Goal: Task Accomplishment & Management: Complete application form

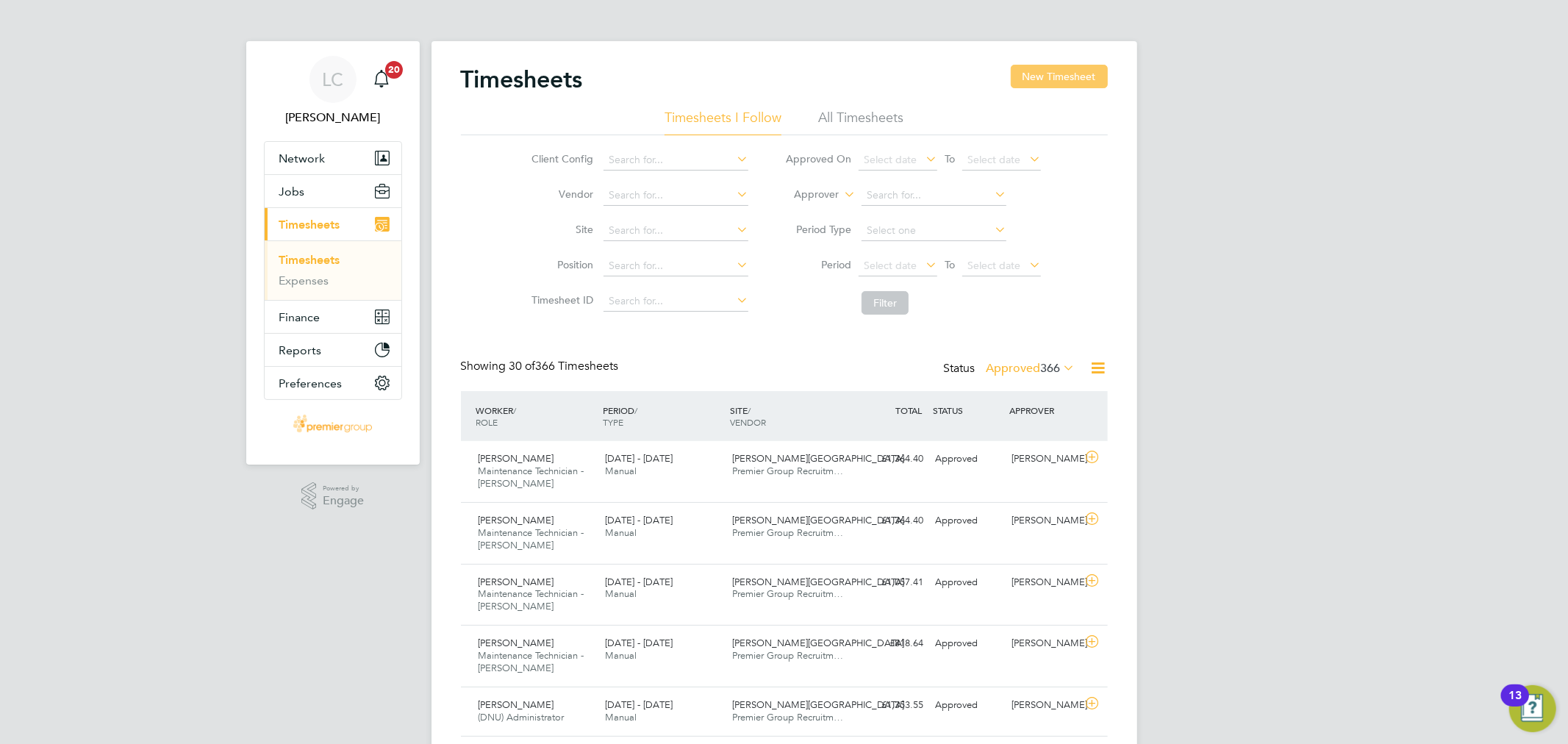
click at [1061, 68] on button "New Timesheet" at bounding box center [1059, 76] width 97 height 24
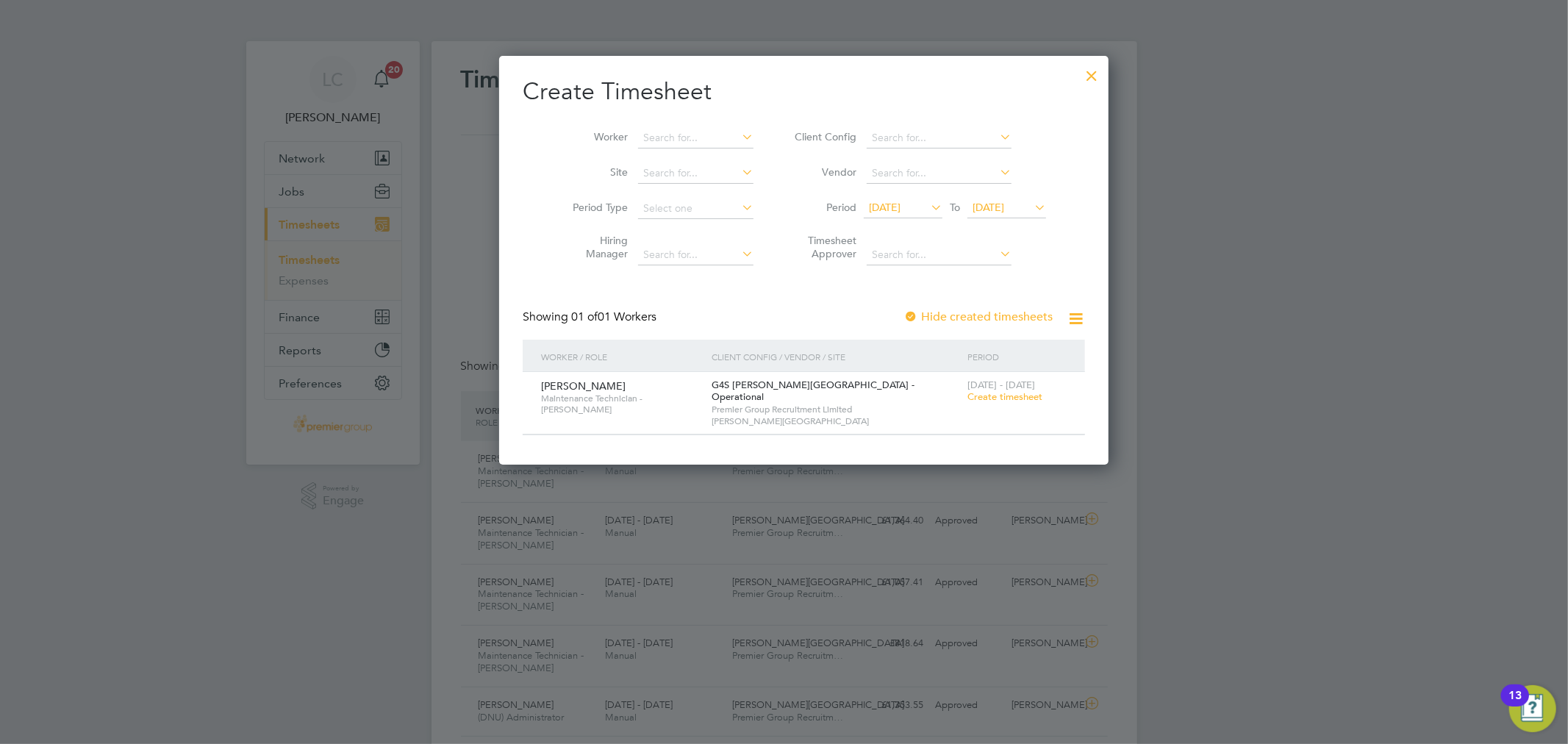
click at [993, 401] on span "Create timesheet" at bounding box center [1005, 397] width 75 height 13
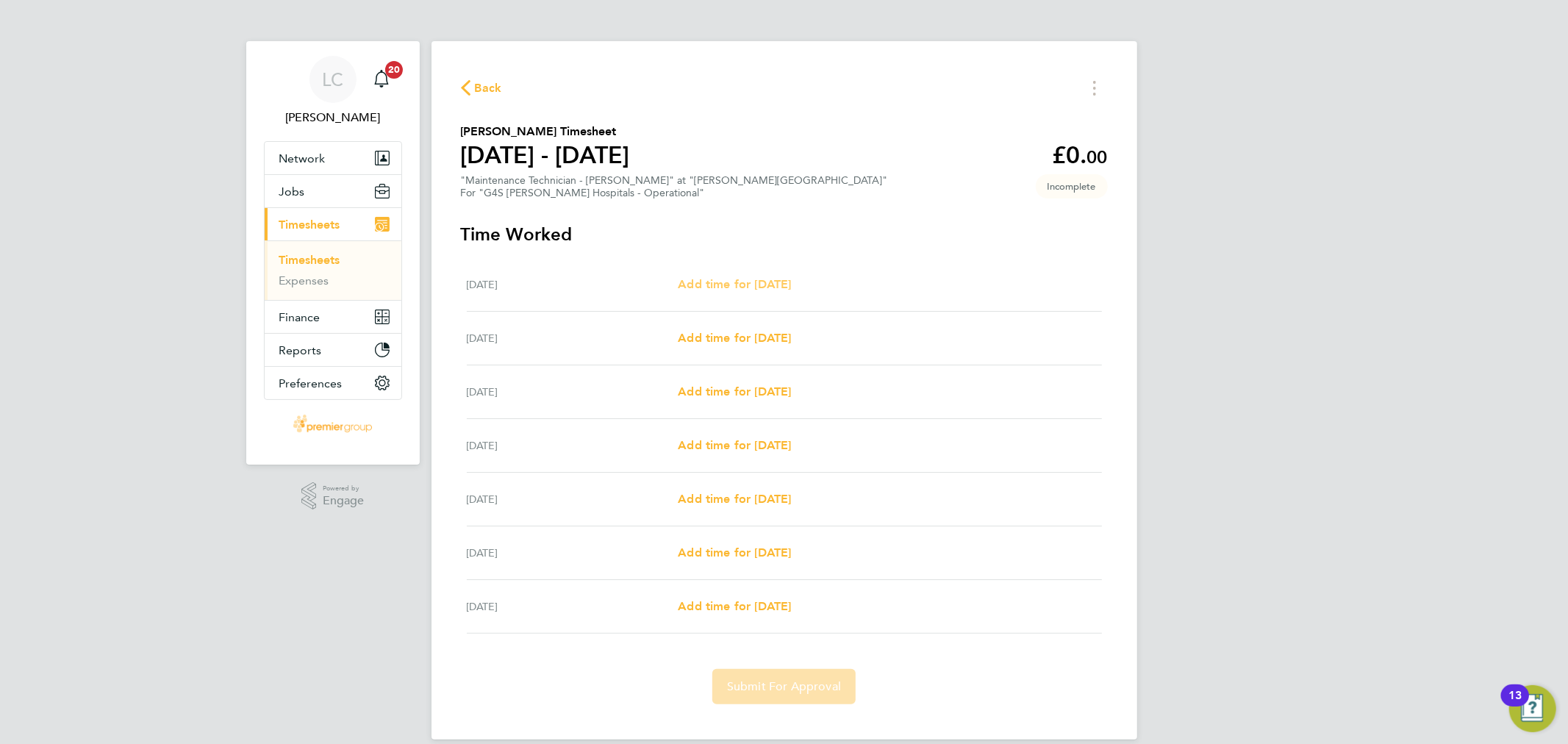
click at [743, 285] on span "Add time for [DATE]" at bounding box center [734, 284] width 114 height 14
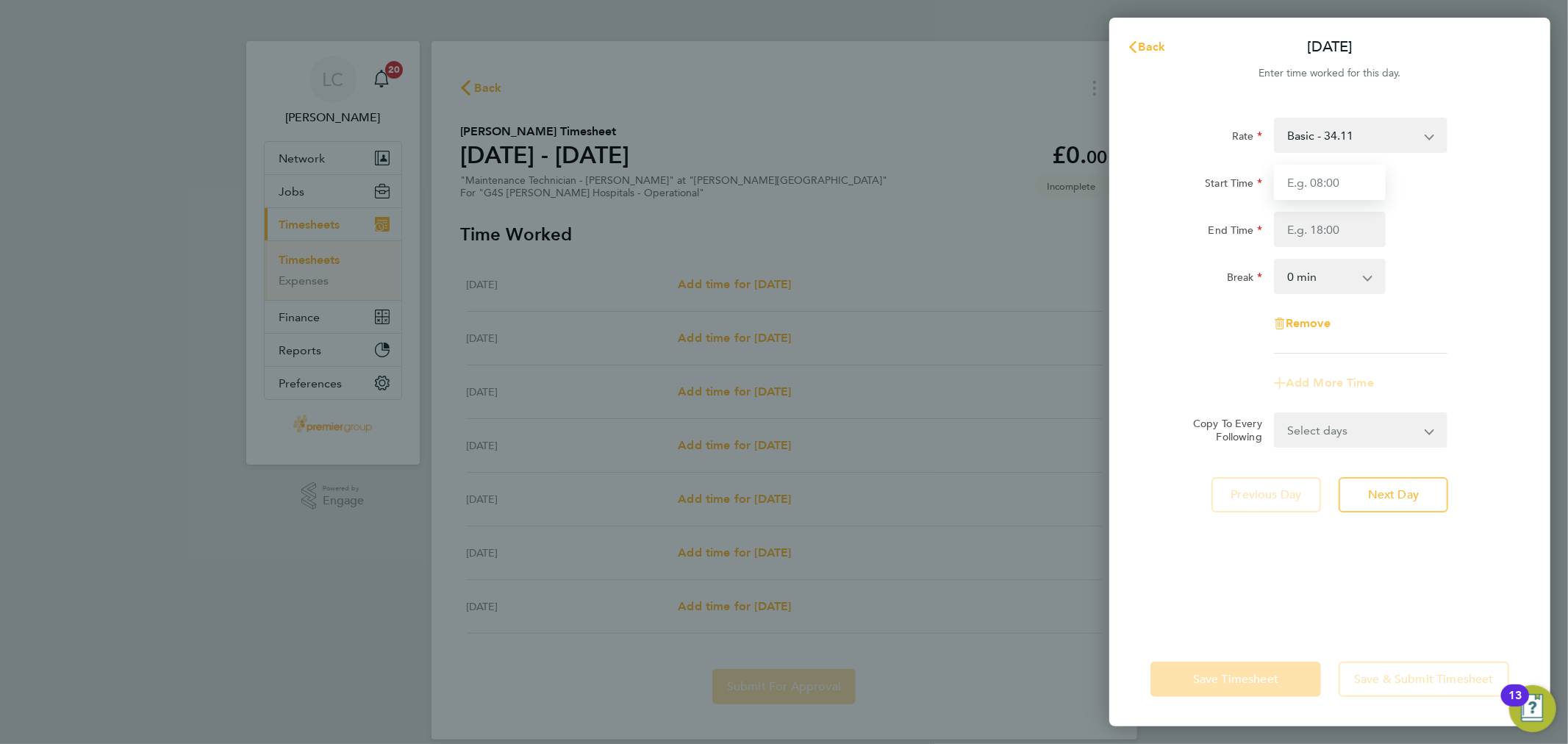
click at [1368, 180] on input "Start Time" at bounding box center [1330, 182] width 112 height 36
type input "10:00"
type input "18:30"
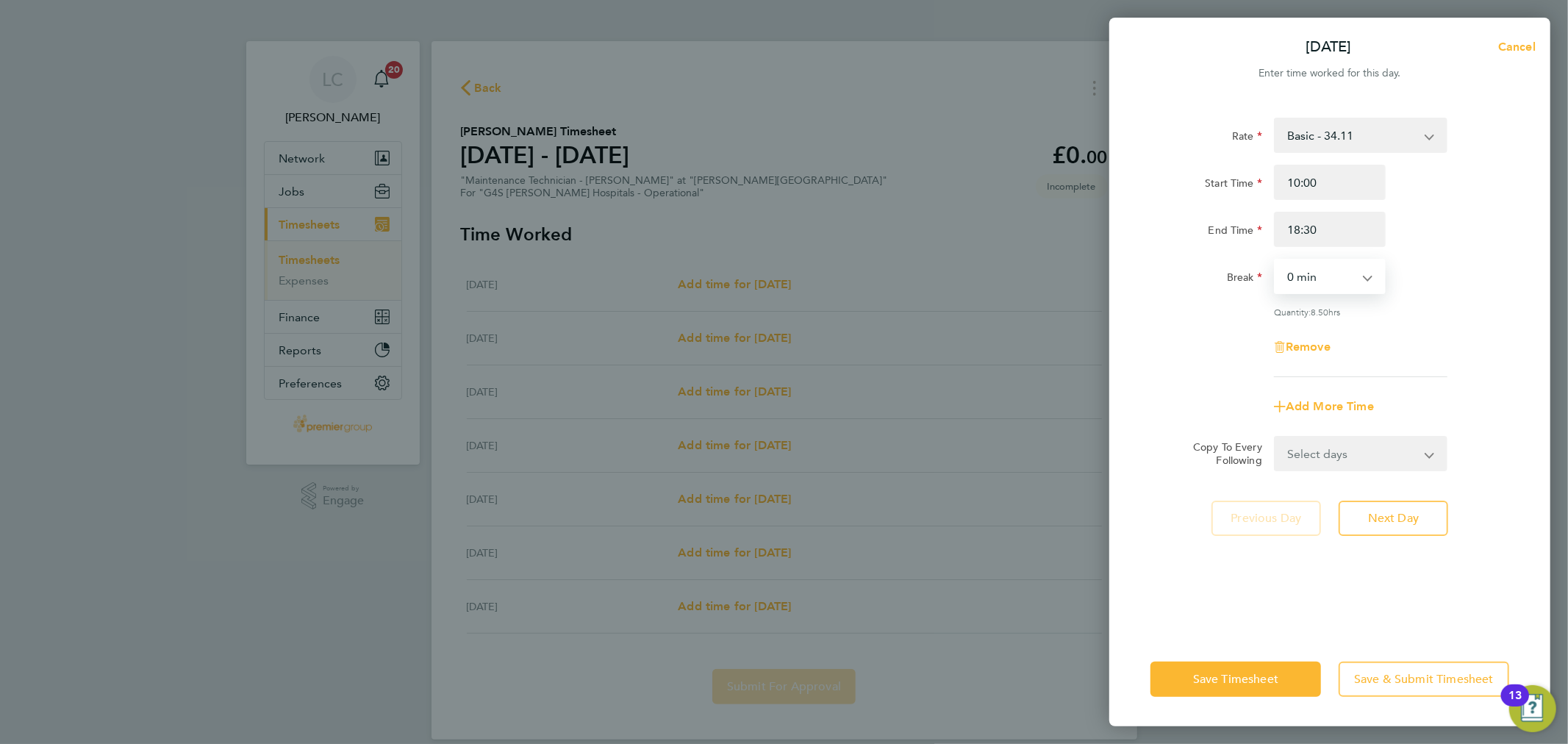
drag, startPoint x: 1343, startPoint y: 278, endPoint x: 1334, endPoint y: 291, distance: 15.8
click at [1343, 278] on select "0 min 15 min 30 min 45 min 60 min 75 min 90 min" at bounding box center [1321, 276] width 91 height 32
select select "30"
click at [1276, 260] on select "0 min 15 min 30 min 45 min 60 min 75 min 90 min" at bounding box center [1321, 276] width 91 height 32
click at [1382, 513] on span "Next Day" at bounding box center [1393, 518] width 51 height 14
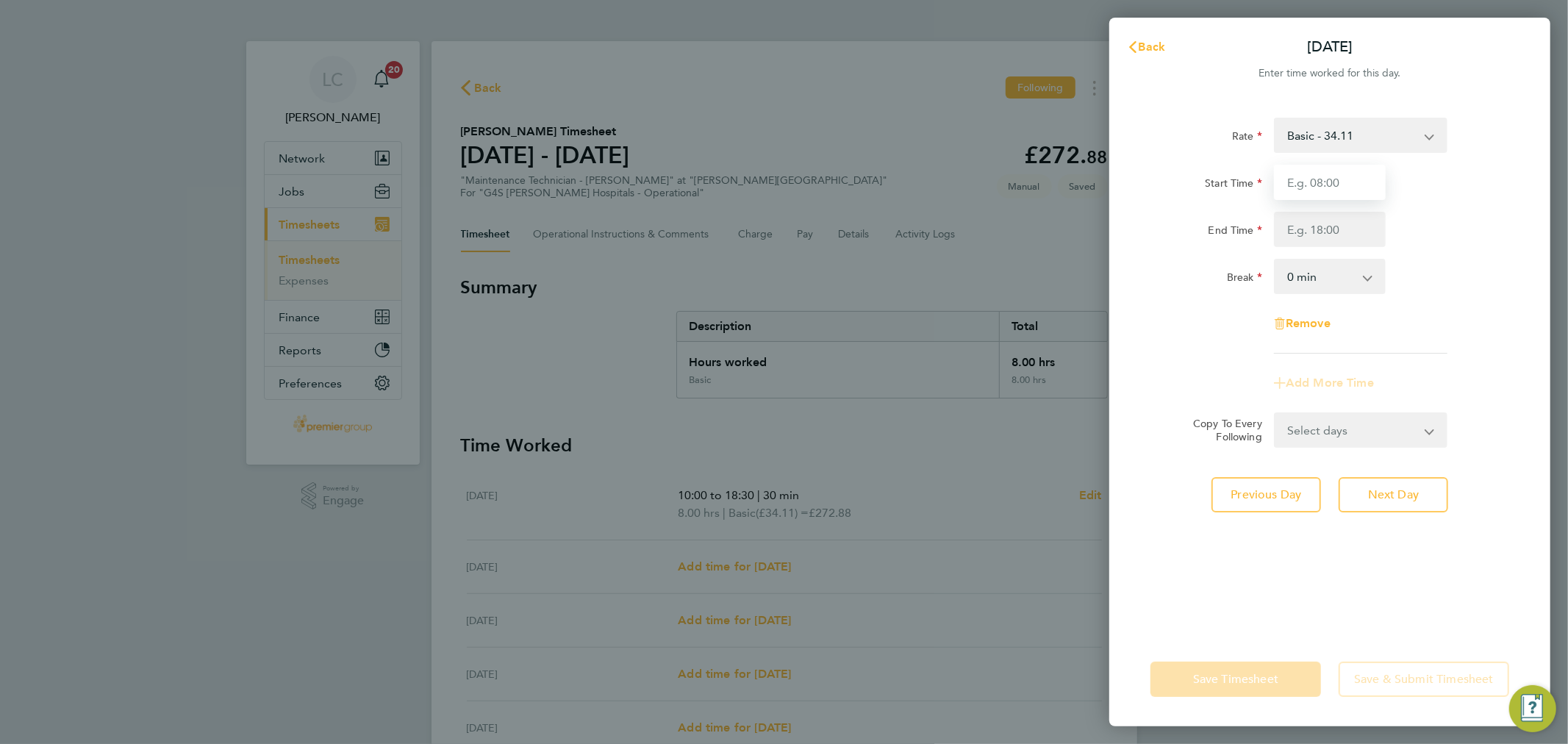
click at [1332, 186] on input "Start Time" at bounding box center [1330, 182] width 112 height 36
type input "10:00"
type input "18:30"
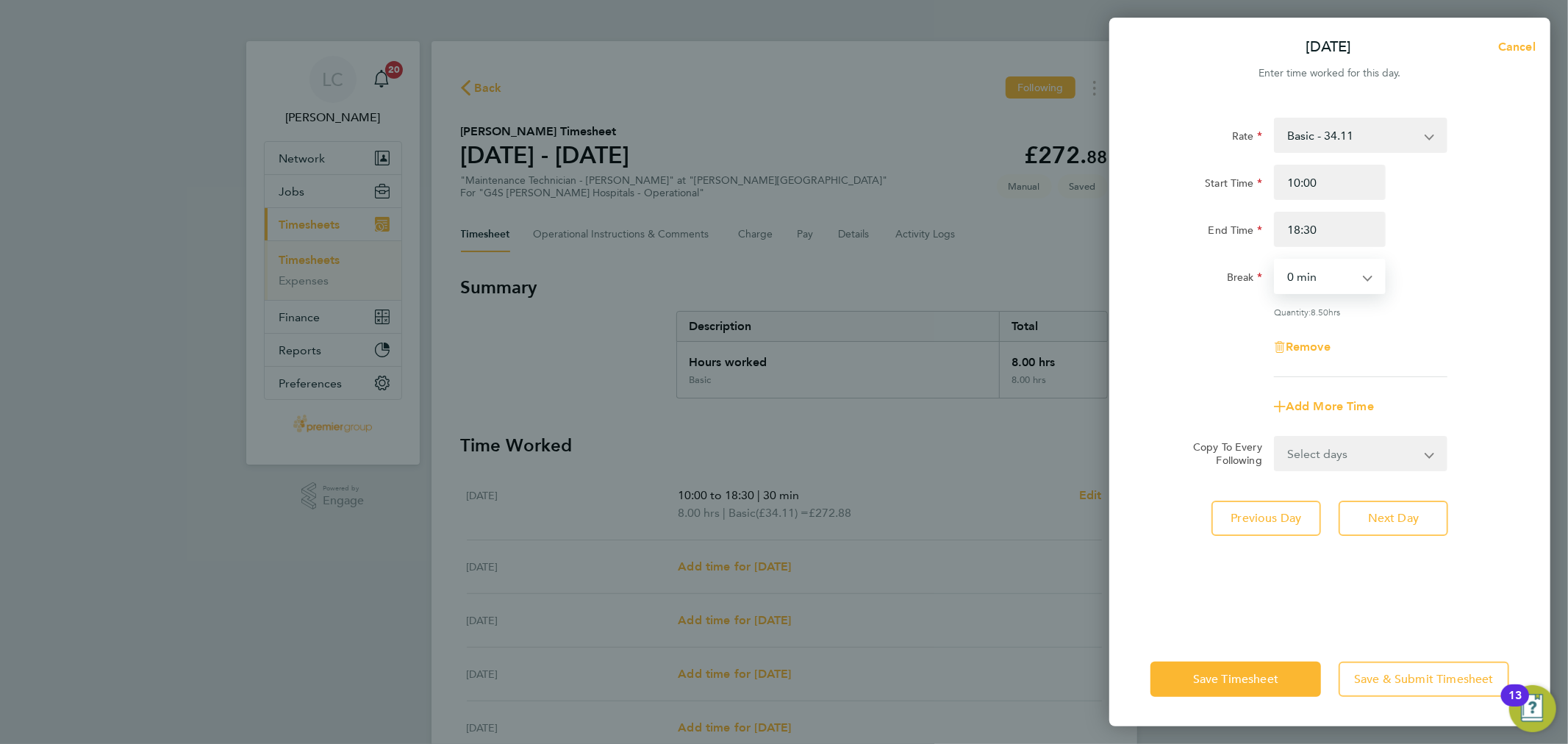
drag, startPoint x: 1345, startPoint y: 273, endPoint x: 1341, endPoint y: 283, distance: 10.8
click at [1345, 273] on select "0 min 15 min 30 min 45 min 60 min 75 min 90 min" at bounding box center [1321, 276] width 91 height 32
select select "30"
click at [1276, 260] on select "0 min 15 min 30 min 45 min 60 min 75 min 90 min" at bounding box center [1321, 276] width 91 height 32
click at [1377, 431] on form "Rate Basic - 34.11 x2 - 68.22 x 1.5 - 51.17 Start Time 10:00 End Time 18:30 Bre…" at bounding box center [1329, 294] width 358 height 353
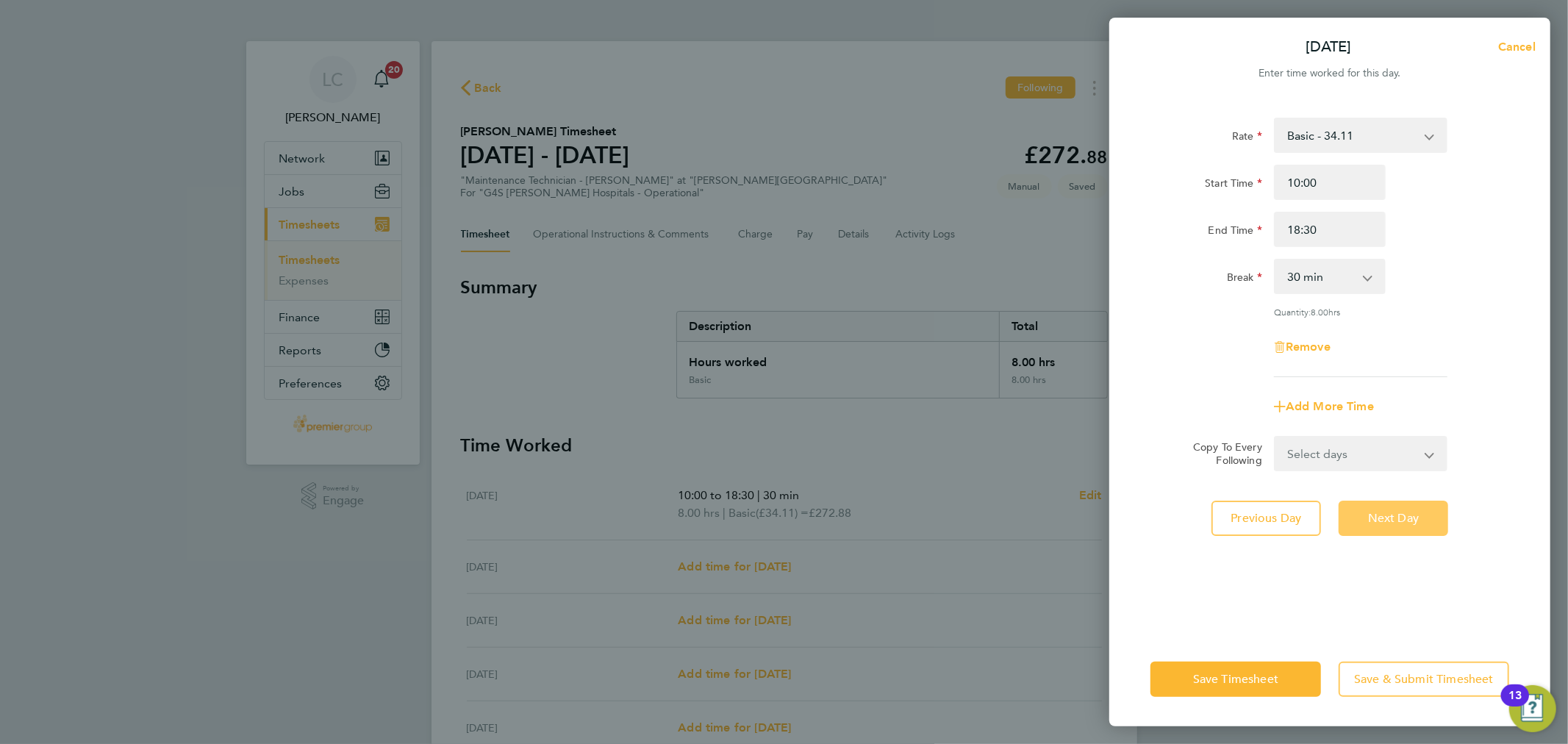
click at [1400, 530] on button "Next Day" at bounding box center [1393, 519] width 109 height 36
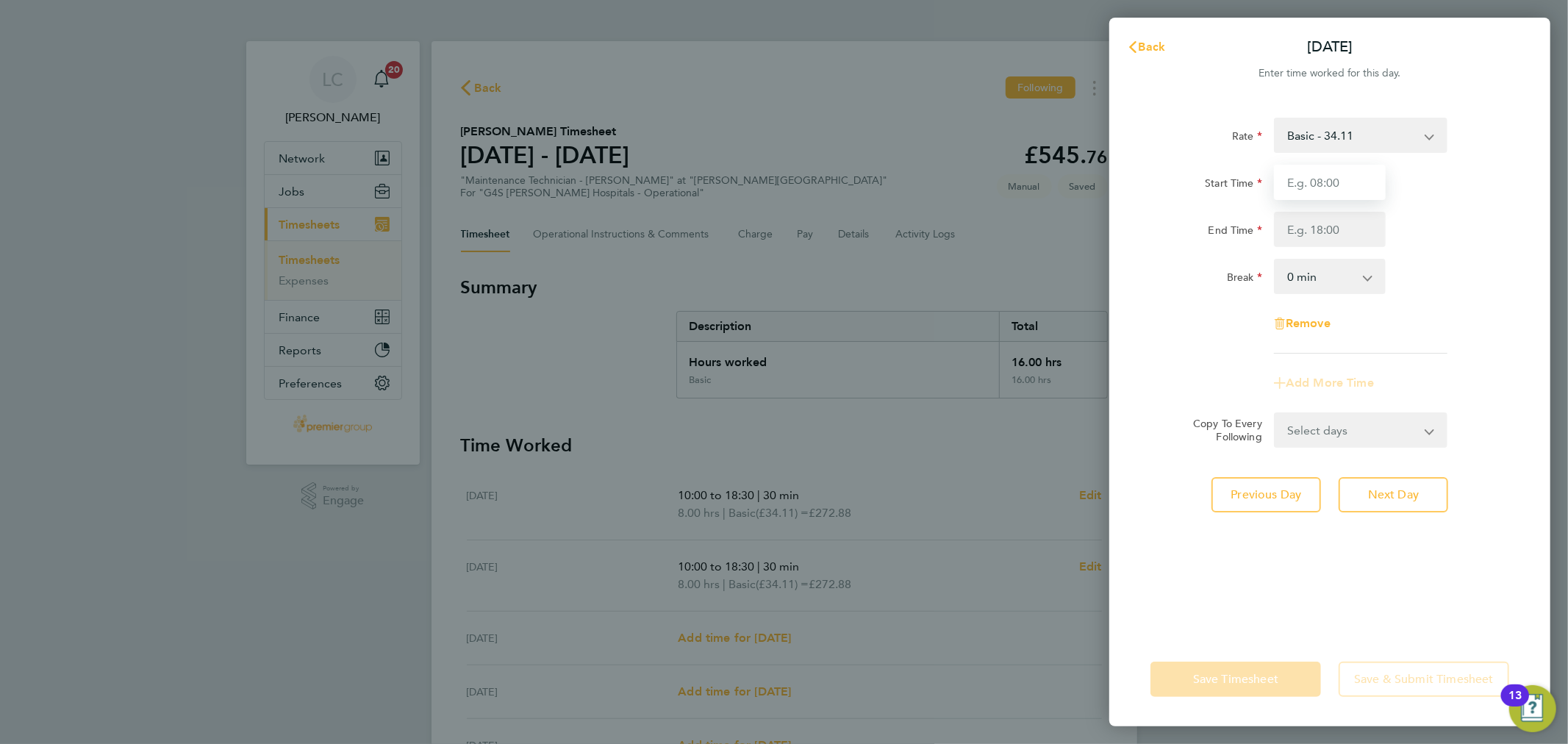
click at [1328, 179] on input "Start Time" at bounding box center [1330, 182] width 112 height 36
type input "10:00"
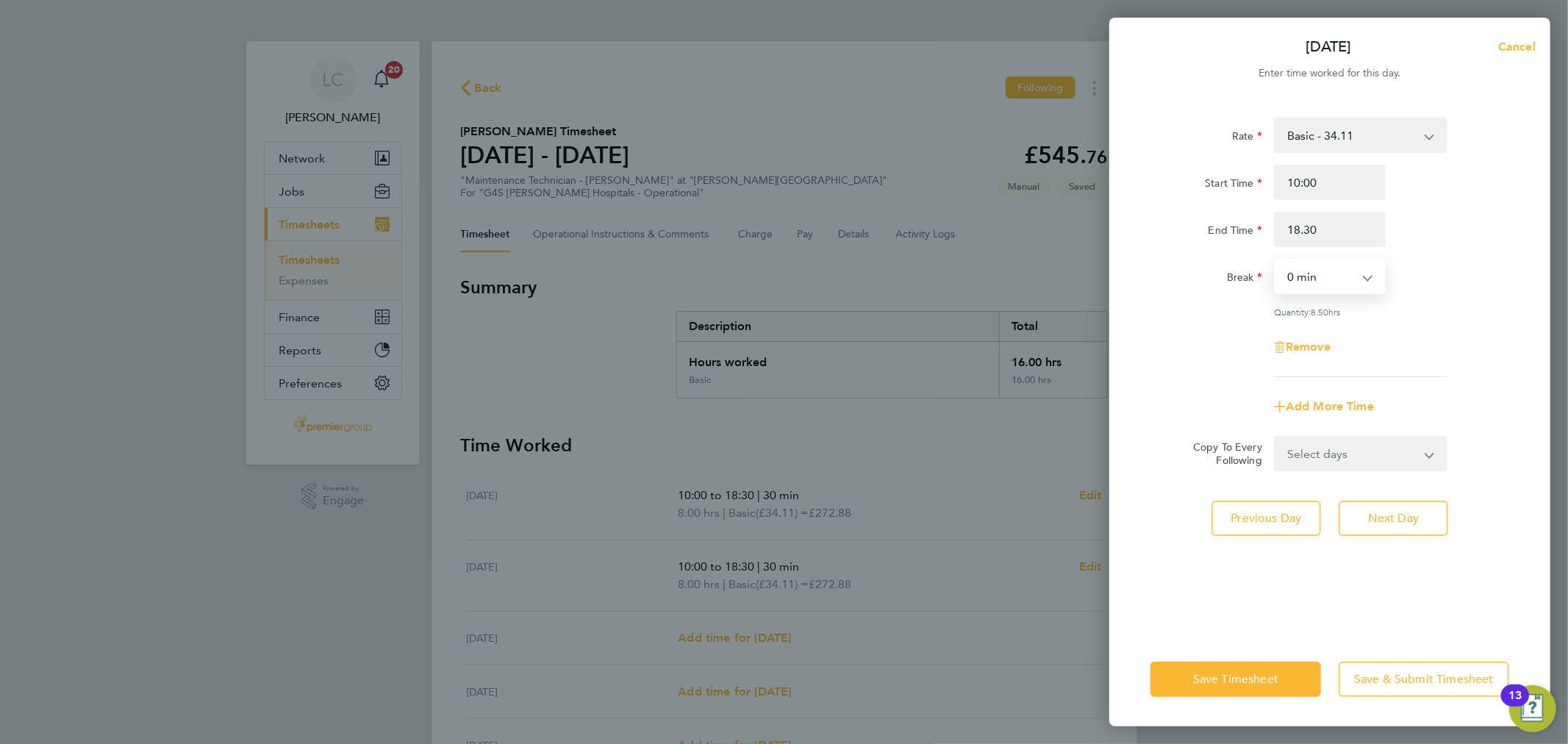
type input "18:30"
drag, startPoint x: 1327, startPoint y: 280, endPoint x: 1328, endPoint y: 290, distance: 10.0
click at [1327, 280] on select "0 min 15 min 30 min 45 min 60 min 75 min 90 min" at bounding box center [1321, 276] width 91 height 32
select select "30"
click at [1276, 260] on select "0 min 15 min 30 min 45 min 60 min 75 min 90 min" at bounding box center [1321, 276] width 91 height 32
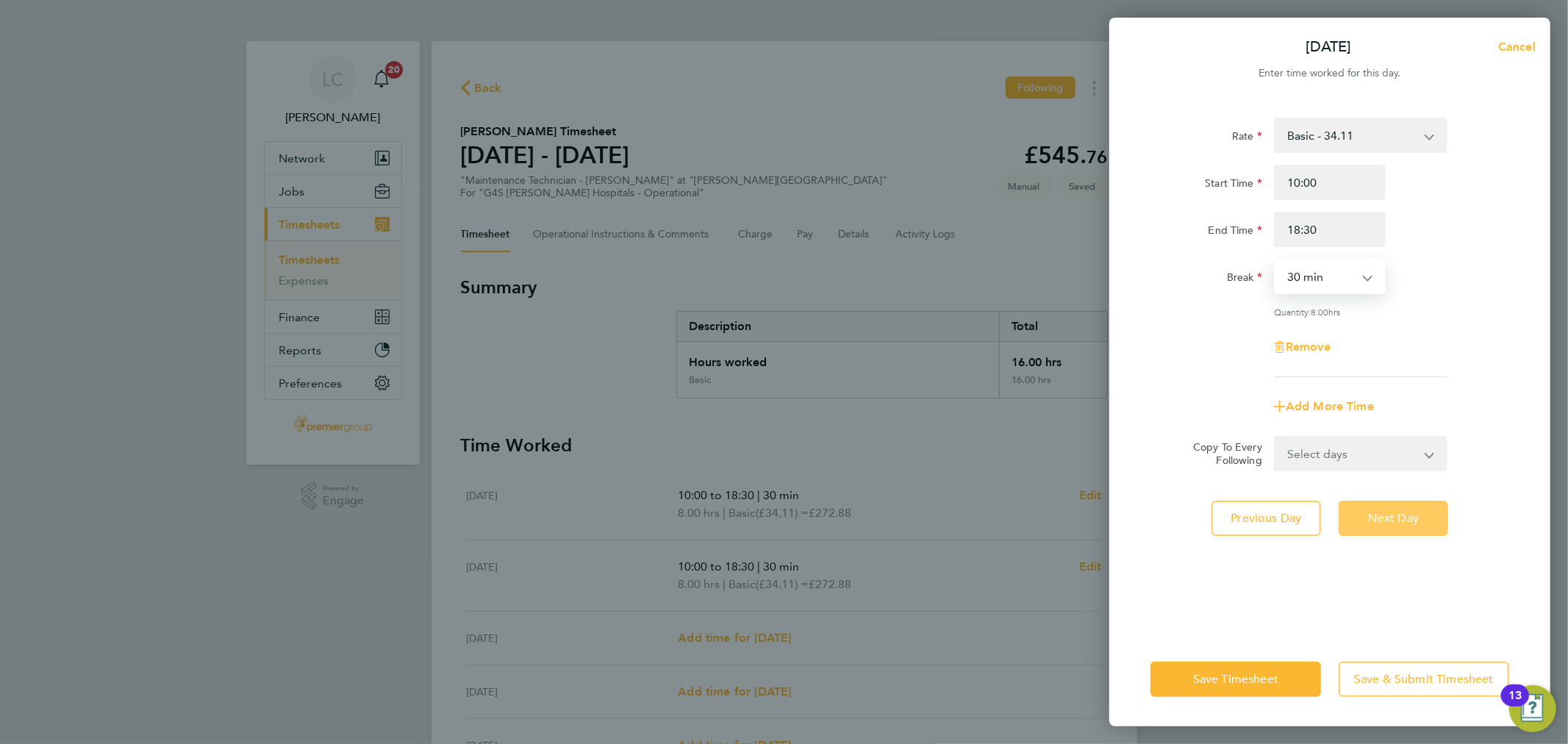
click at [1399, 519] on span "Next Day" at bounding box center [1393, 518] width 51 height 14
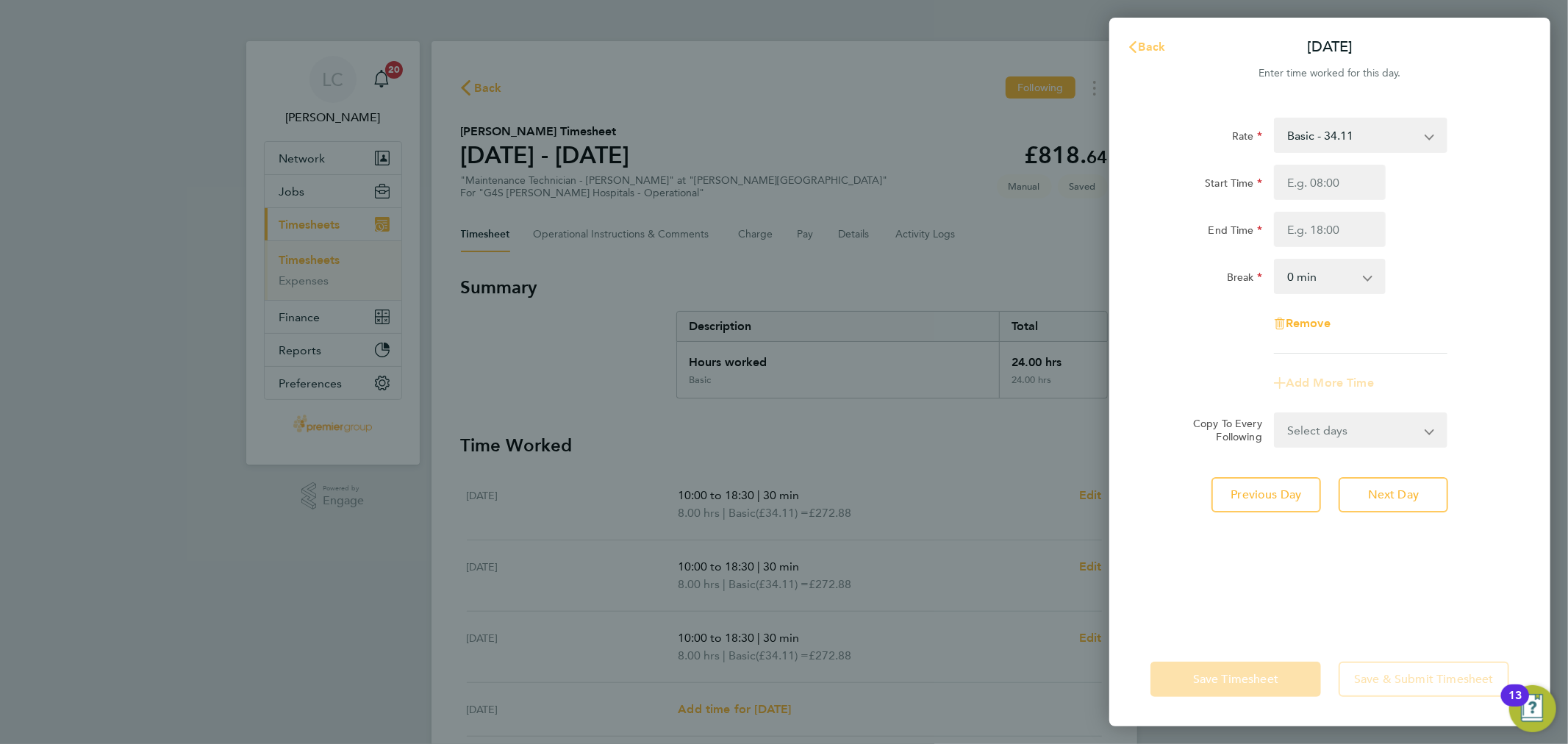
click at [1140, 46] on span "Back" at bounding box center [1152, 47] width 27 height 14
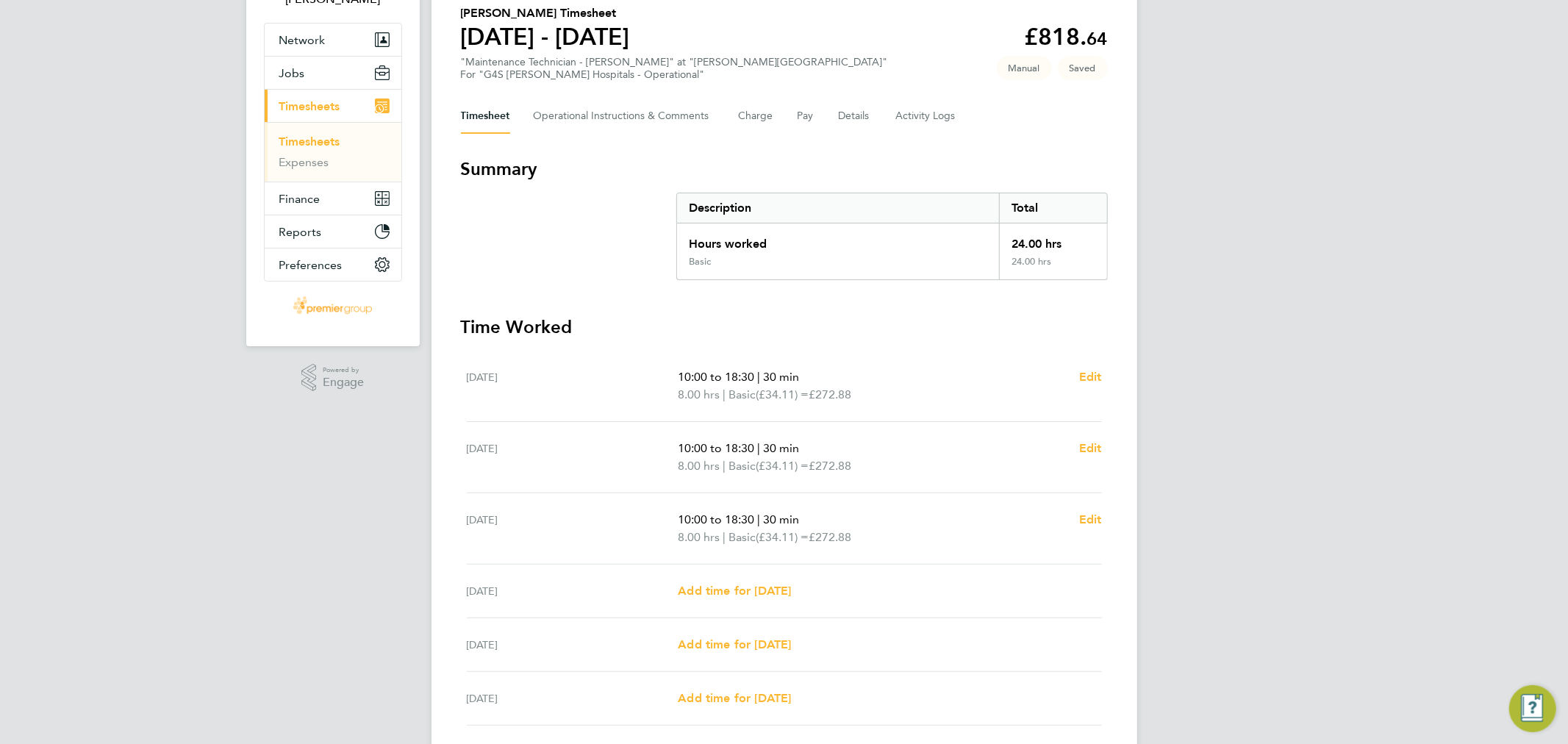
scroll to position [281, 0]
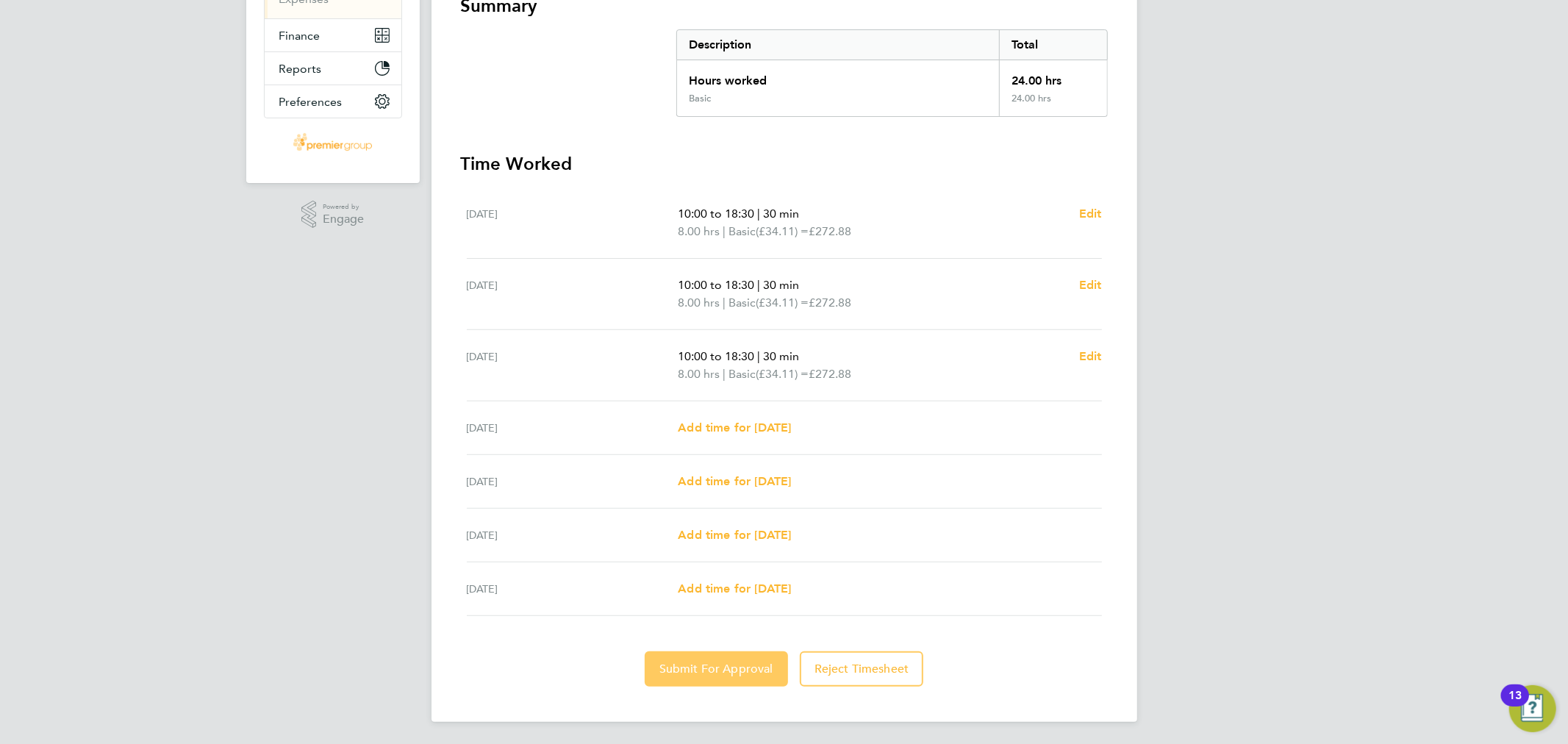
click at [684, 656] on button "Submit For Approval" at bounding box center [716, 669] width 143 height 36
